Goal: Task Accomplishment & Management: Complete application form

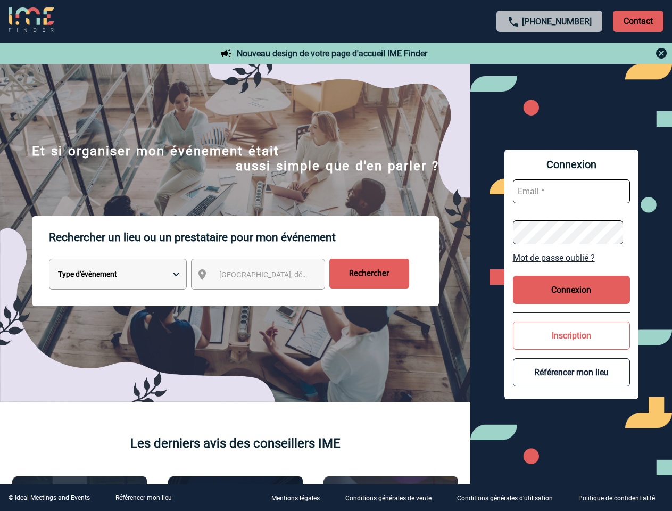
click at [336, 255] on p "Rechercher un lieu ou un prestataire pour mon événement" at bounding box center [244, 237] width 390 height 43
click at [638, 21] on p "Contact" at bounding box center [638, 21] width 51 height 21
click at [550, 53] on div at bounding box center [550, 53] width 237 height 13
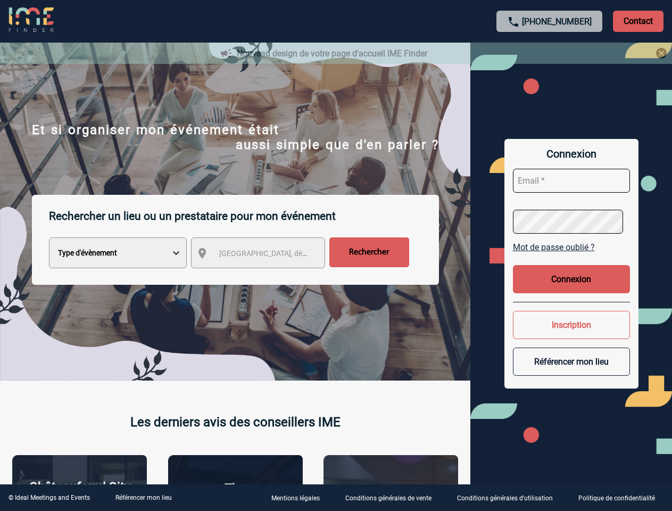
click at [268, 276] on div at bounding box center [336, 255] width 672 height 511
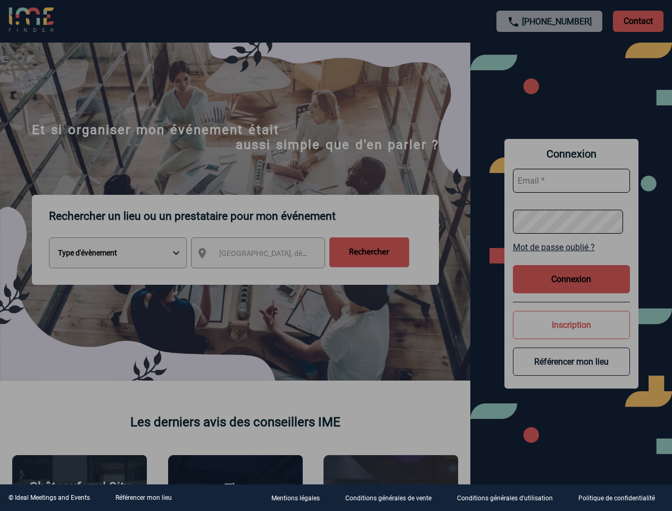
click at [571, 258] on div at bounding box center [336, 255] width 672 height 511
click at [571, 289] on div at bounding box center [336, 255] width 672 height 511
click at [571, 335] on div at bounding box center [336, 255] width 672 height 511
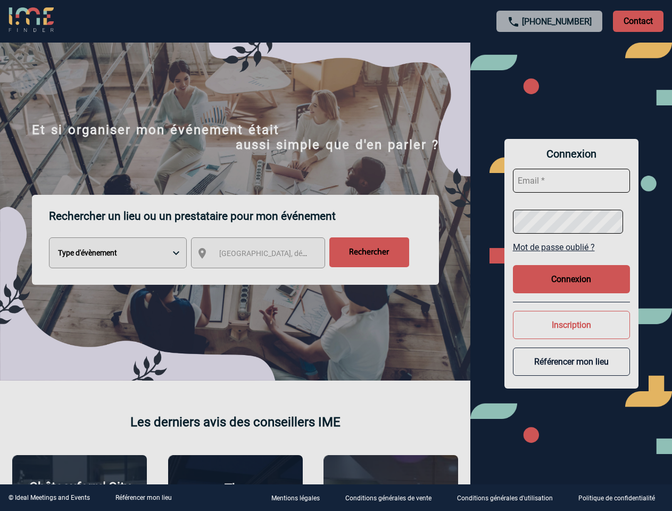
click at [571, 372] on button "Référencer mon lieu" at bounding box center [571, 361] width 117 height 28
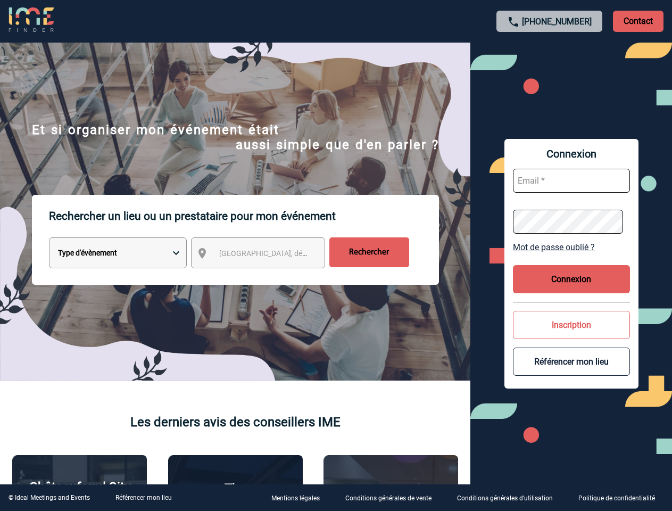
click at [143, 498] on link "Référencer mon lieu" at bounding box center [143, 497] width 56 height 7
